Goal: Check status: Check status

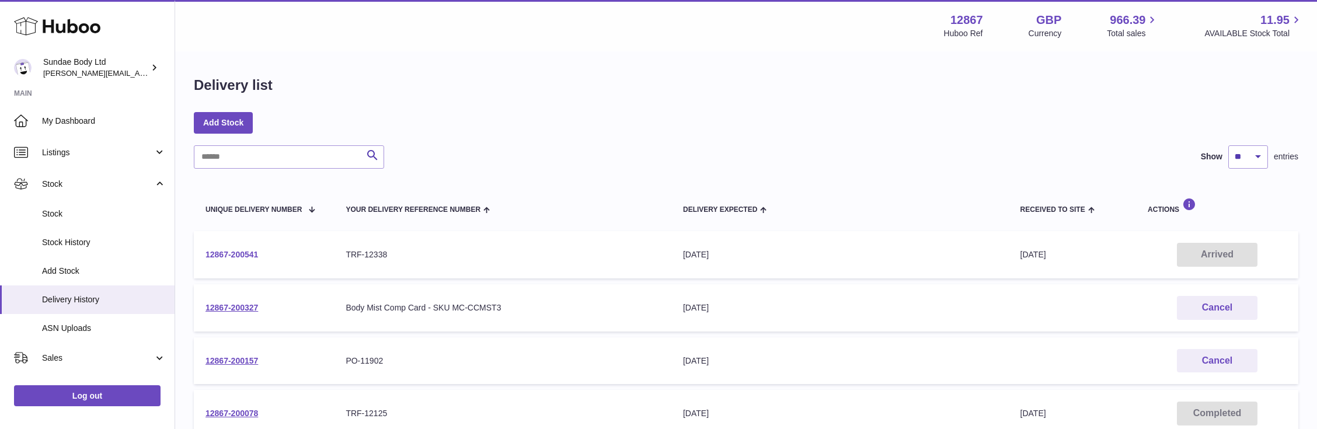
click at [234, 252] on link "12867-200541" at bounding box center [232, 254] width 53 height 9
click at [237, 251] on link "12867-200541" at bounding box center [232, 254] width 53 height 9
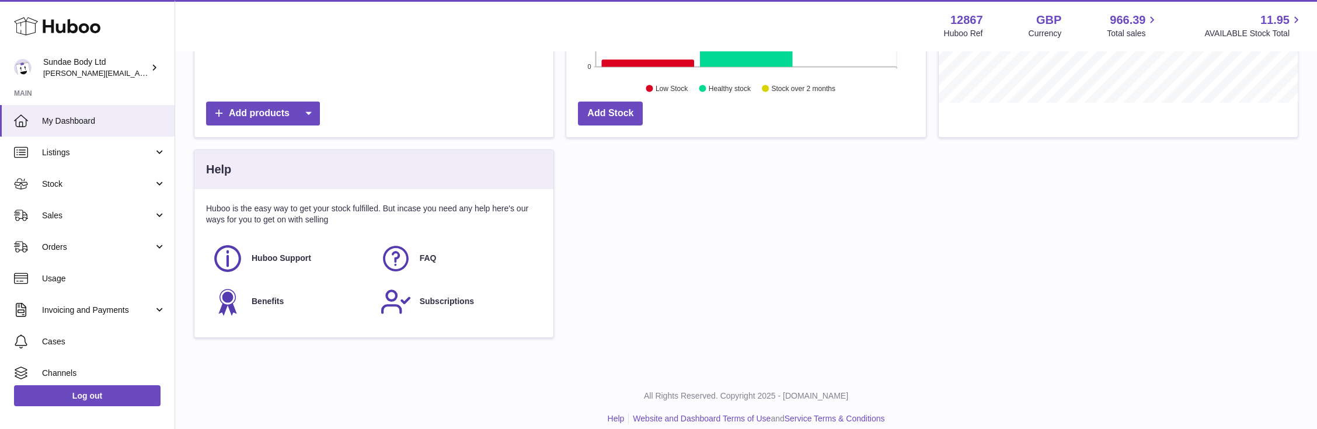
scroll to position [292, 0]
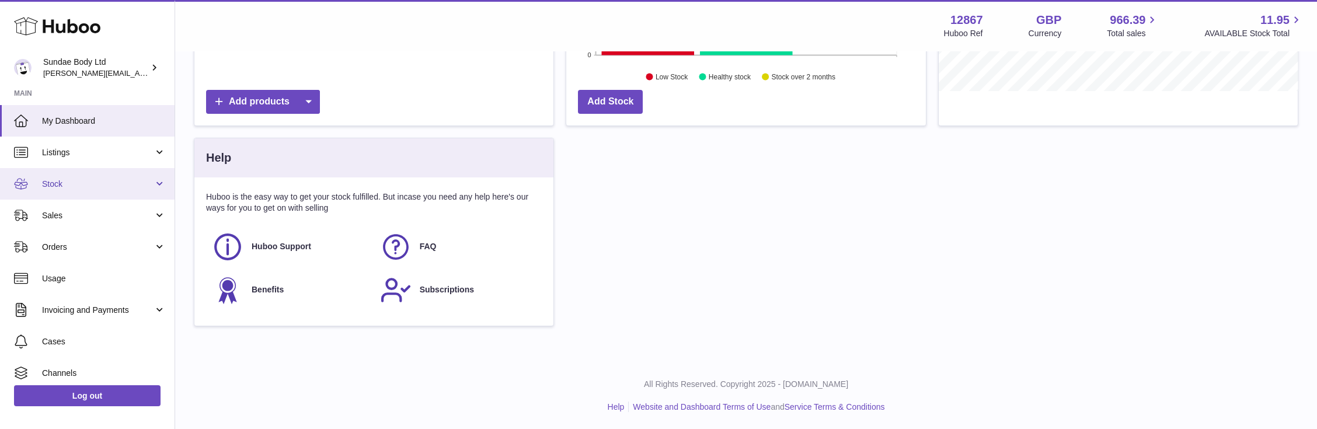
click at [62, 181] on span "Stock" at bounding box center [98, 184] width 112 height 11
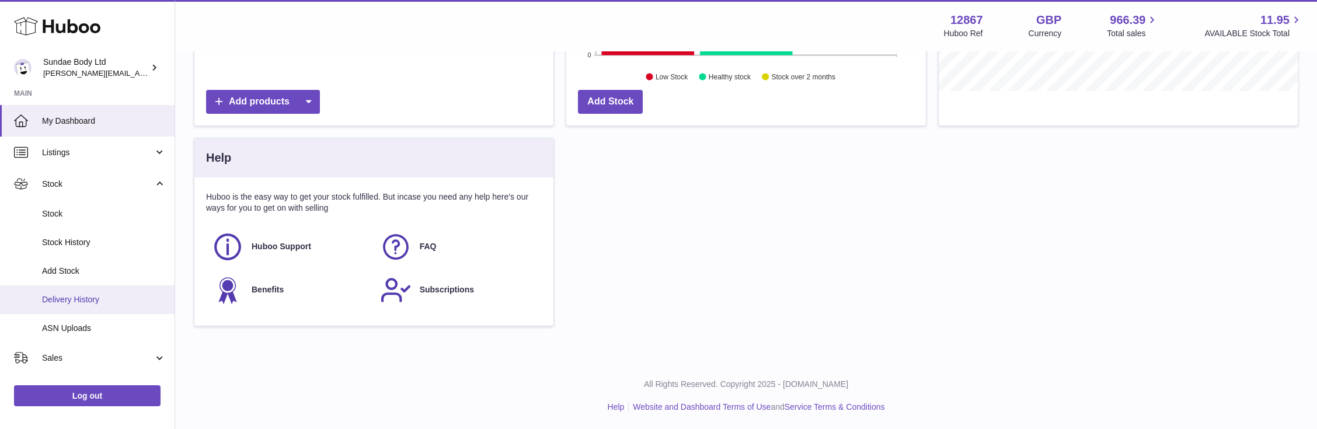
click at [67, 302] on span "Delivery History" at bounding box center [104, 299] width 124 height 11
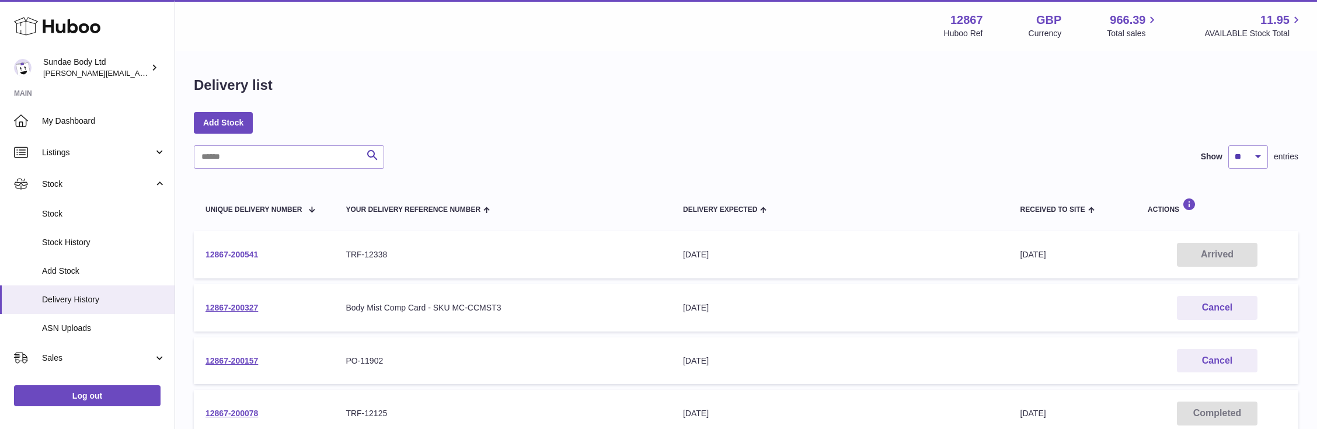
click at [222, 255] on link "12867-200541" at bounding box center [232, 254] width 53 height 9
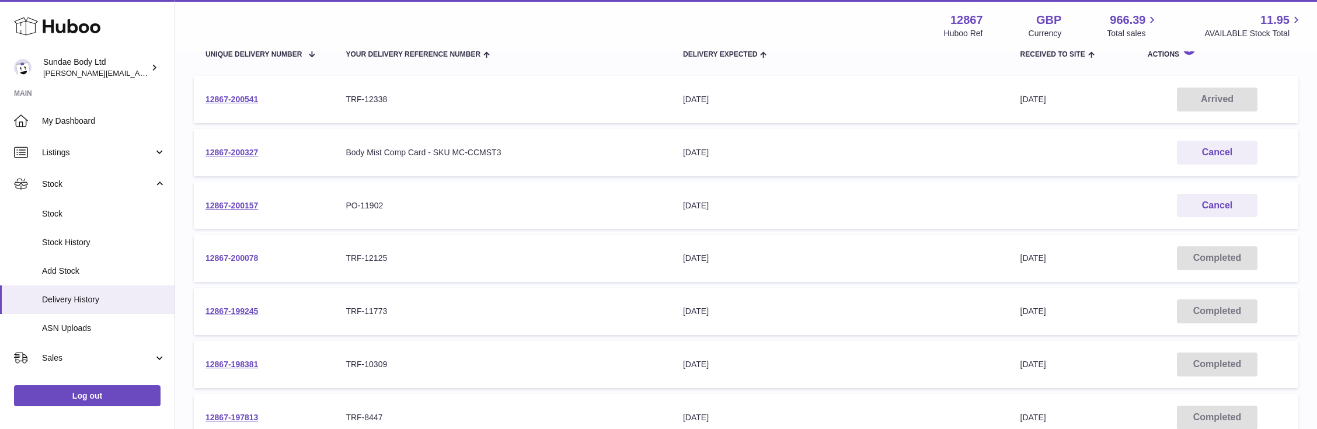
click at [244, 255] on link "12867-200078" at bounding box center [232, 257] width 53 height 9
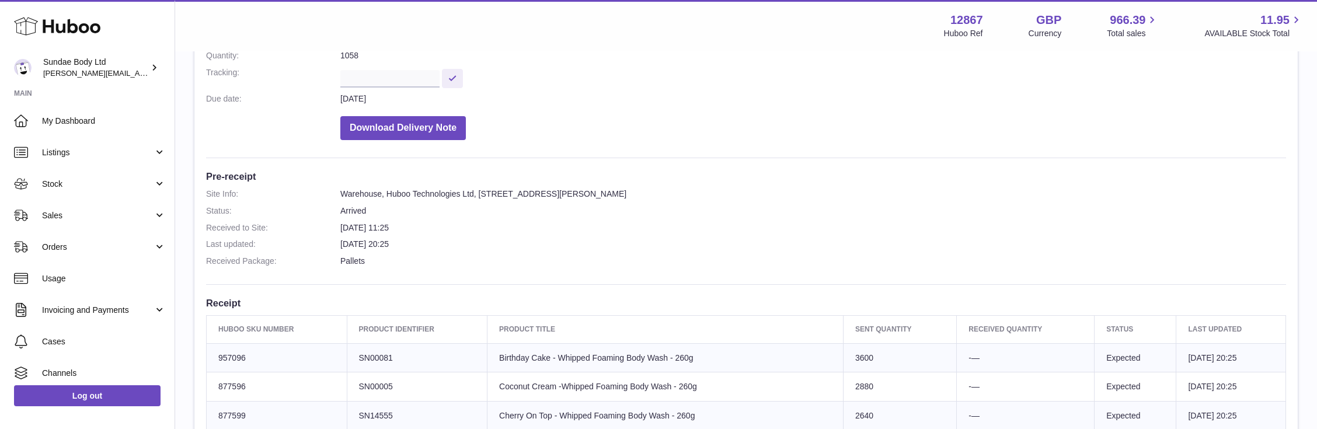
scroll to position [155, 0]
